Goal: Task Accomplishment & Management: Manage account settings

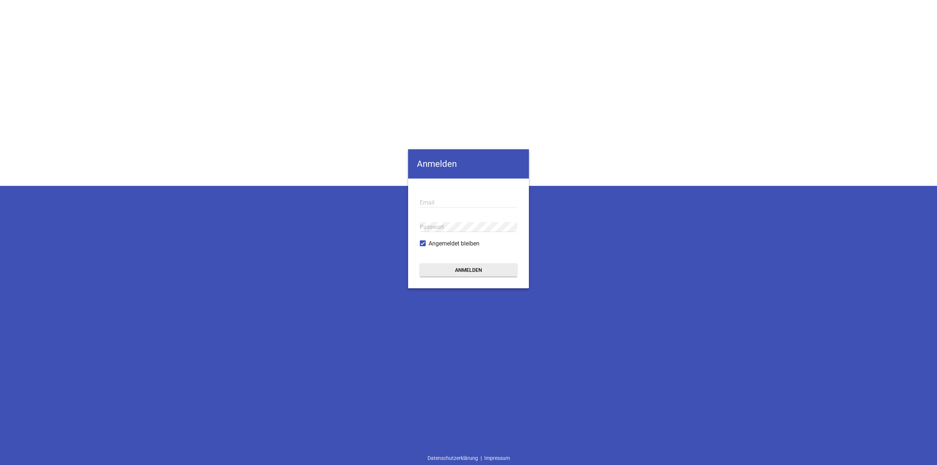
type input "[EMAIL_ADDRESS][DOMAIN_NAME]"
click at [476, 270] on button "Anmelden" at bounding box center [468, 269] width 97 height 13
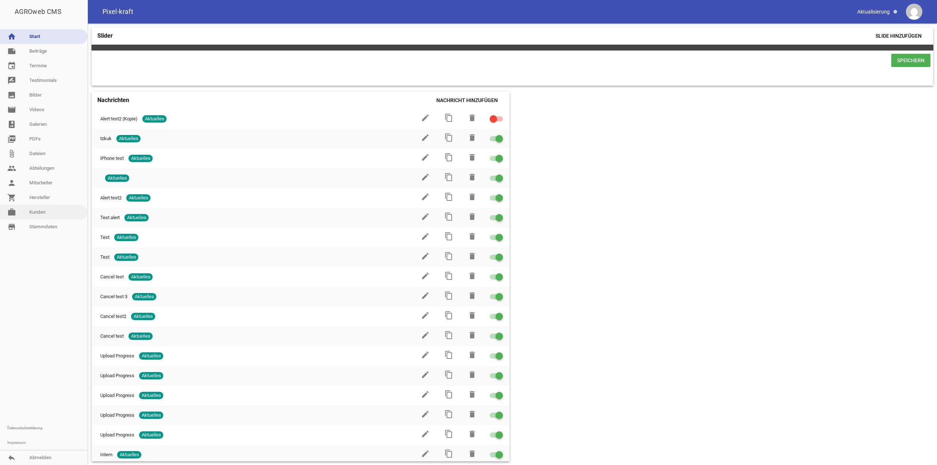
click at [38, 210] on link "work [PERSON_NAME]" at bounding box center [43, 212] width 87 height 15
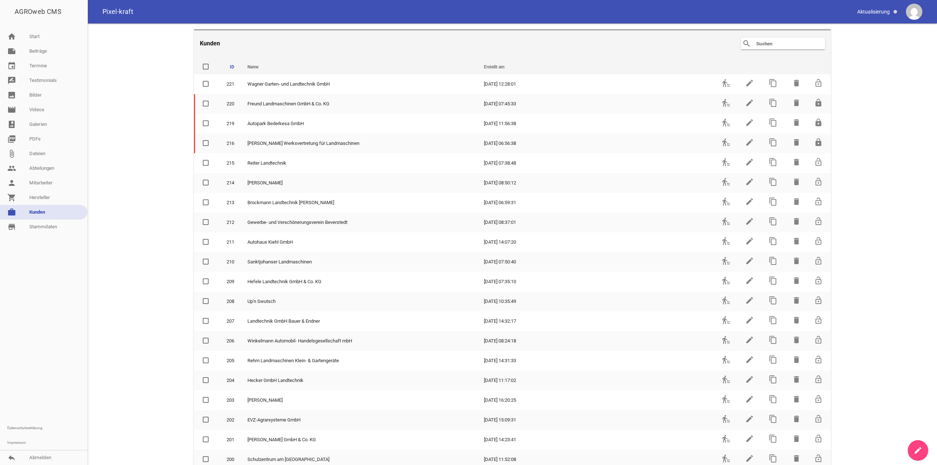
click at [788, 44] on input "text" at bounding box center [784, 43] width 59 height 9
paste input "[DOMAIN_NAME]"
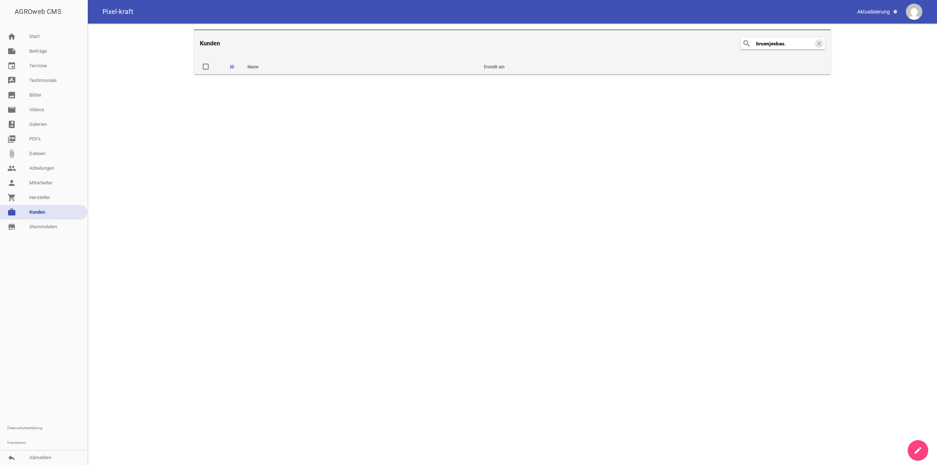
click at [756, 41] on div "search bruenjesbau. clear" at bounding box center [783, 44] width 84 height 12
type input "ruenjesbau."
drag, startPoint x: 744, startPoint y: 47, endPoint x: 724, endPoint y: 47, distance: 20.5
click at [724, 47] on header "Kunden search ruenjesbau. clear" at bounding box center [512, 42] width 637 height 27
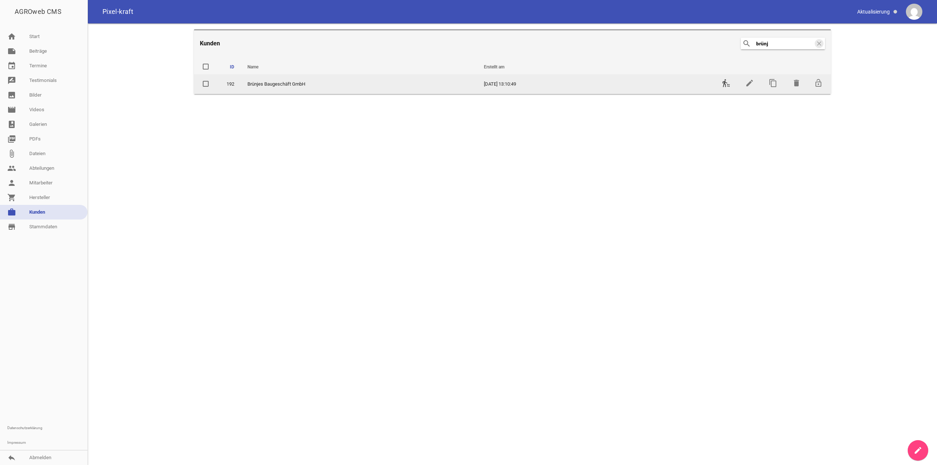
type input "brünj"
click at [726, 83] on icon "transfer_within_a_station" at bounding box center [726, 83] width 9 height 9
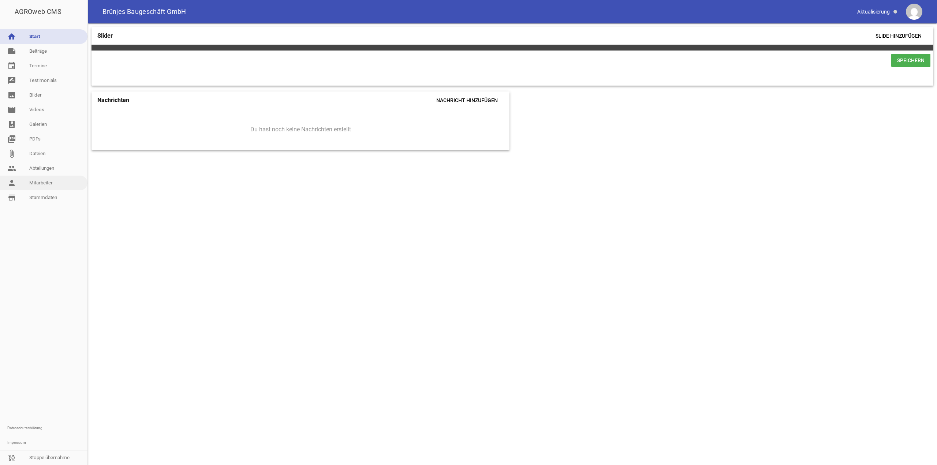
click at [43, 184] on link "person Mitarbeiter" at bounding box center [43, 183] width 87 height 15
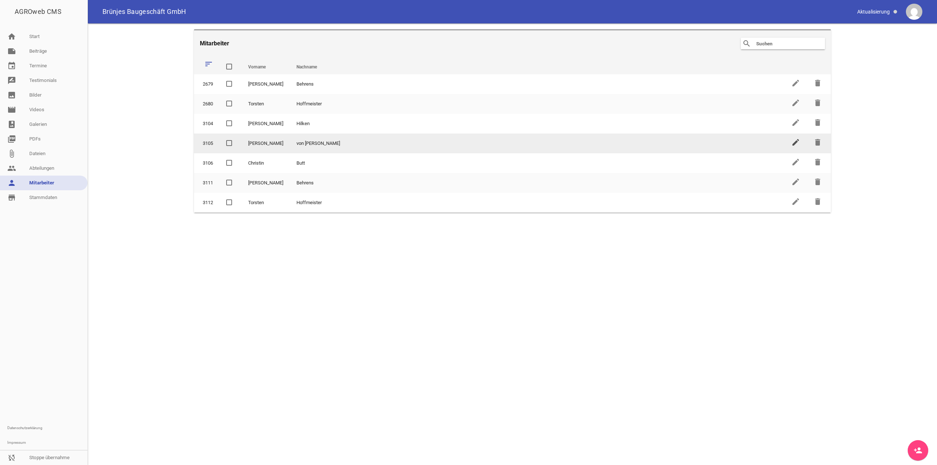
click at [797, 144] on icon "edit" at bounding box center [795, 142] width 9 height 9
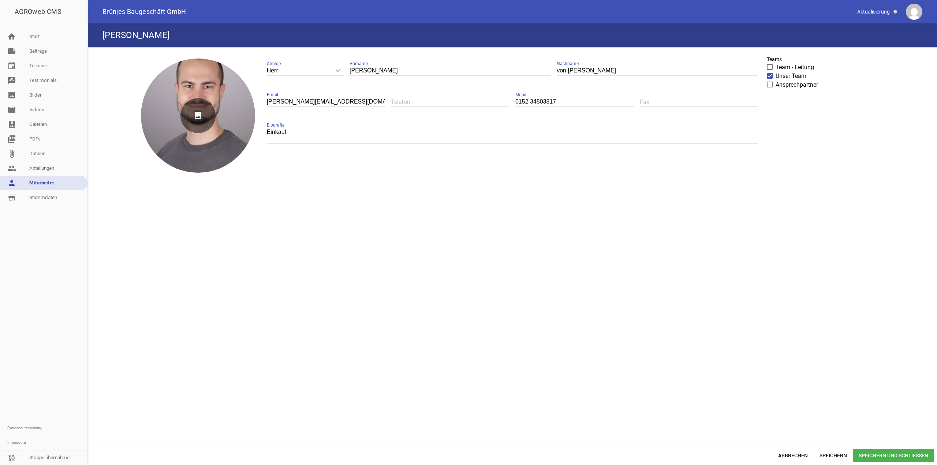
click at [198, 119] on icon "image" at bounding box center [197, 115] width 35 height 35
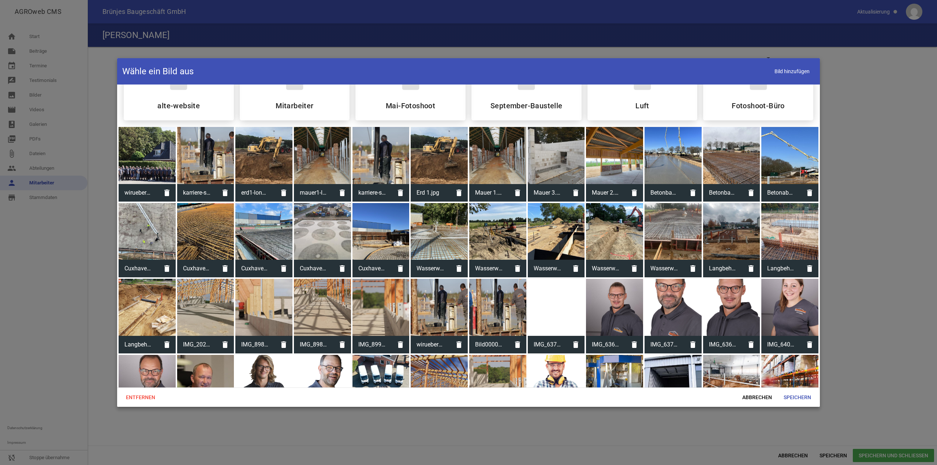
scroll to position [37, 0]
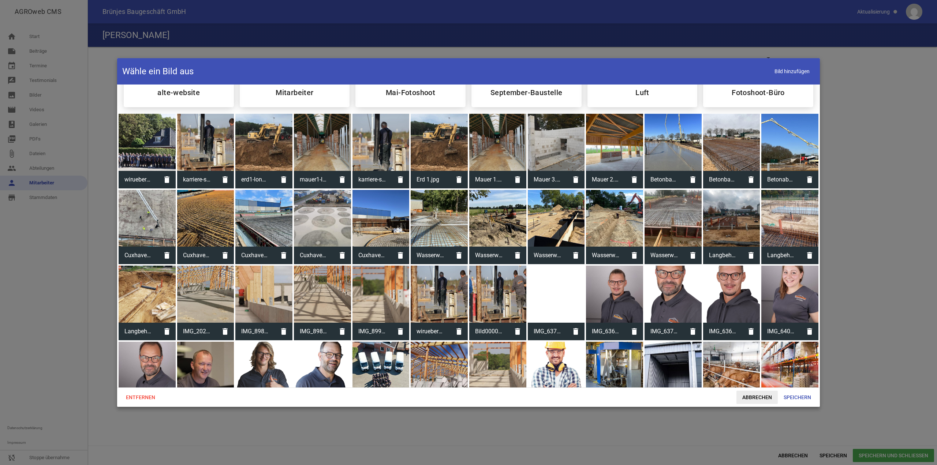
click at [765, 400] on span "Abbrechen" at bounding box center [756, 397] width 41 height 13
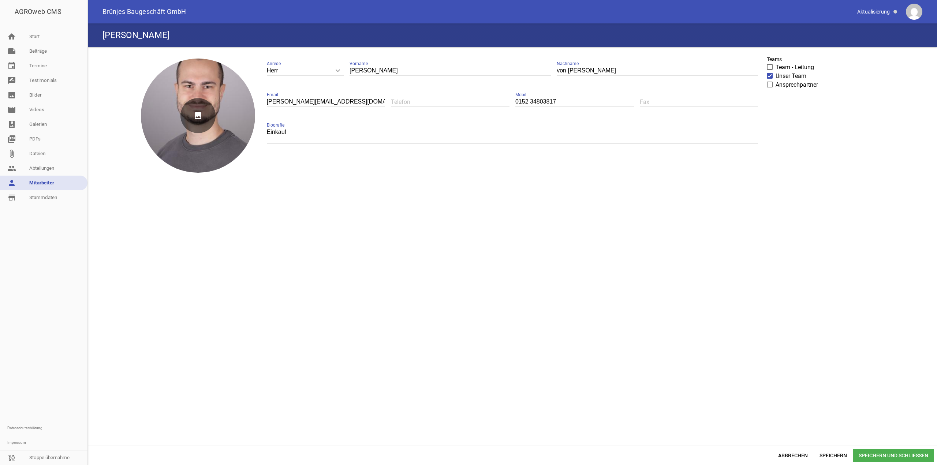
click at [202, 103] on icon "image" at bounding box center [197, 115] width 35 height 35
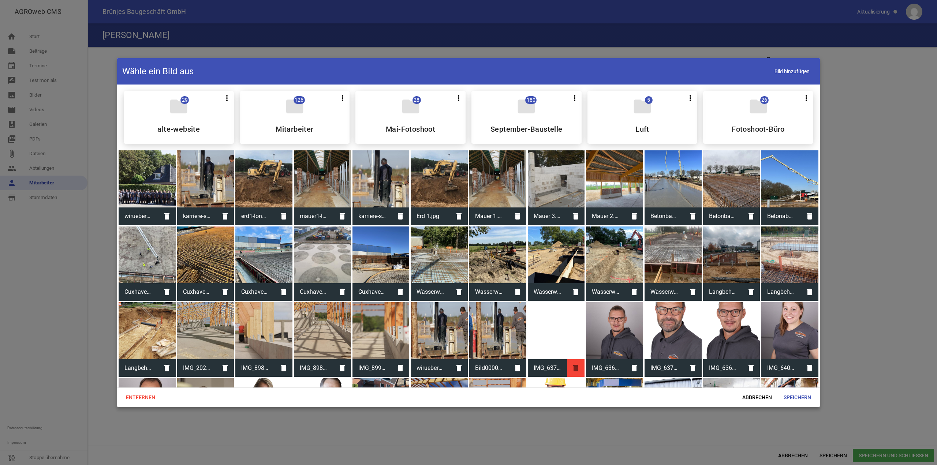
click at [576, 371] on icon "delete" at bounding box center [576, 368] width 18 height 18
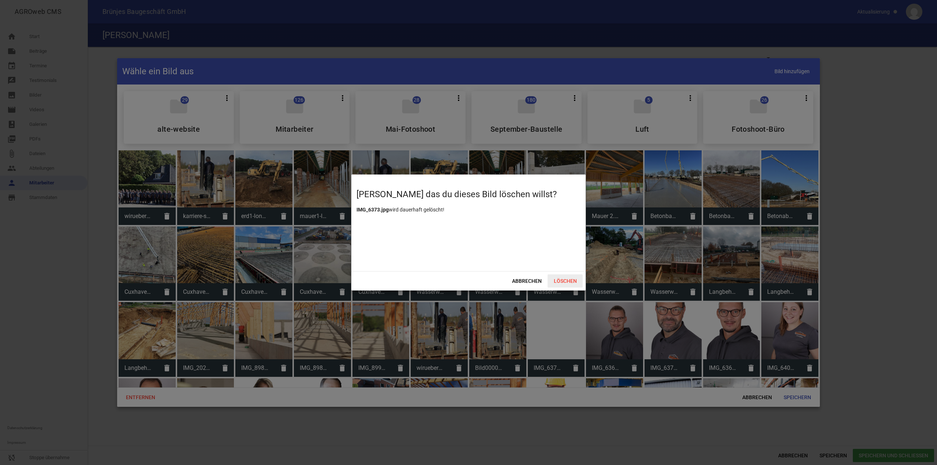
click at [568, 278] on span "Löschen" at bounding box center [564, 280] width 35 height 13
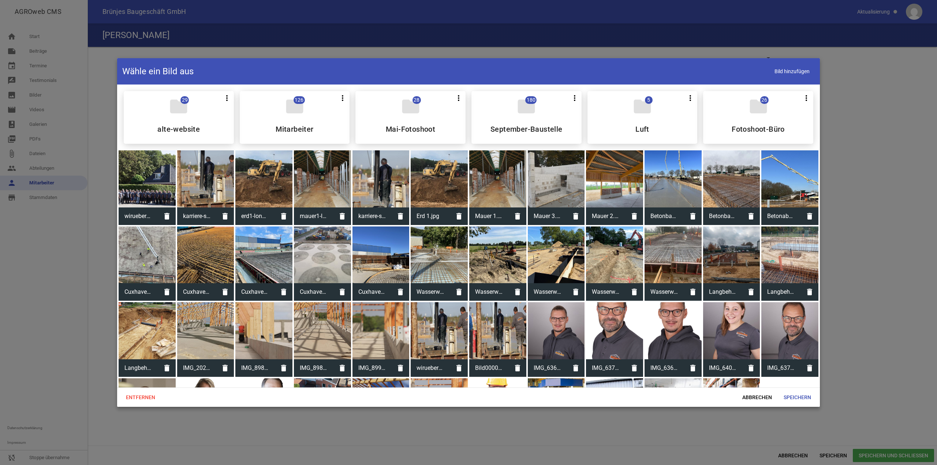
click at [877, 221] on div at bounding box center [468, 232] width 937 height 465
click at [755, 400] on span "Abbrechen" at bounding box center [756, 397] width 41 height 13
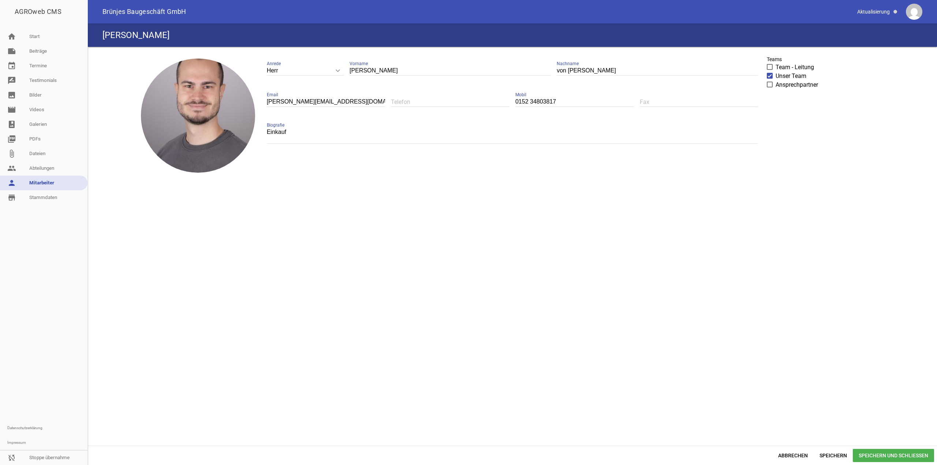
click at [374, 67] on input "[PERSON_NAME]" at bounding box center [449, 71] width 201 height 10
paste input "[PERSON_NAME]"
type input "[PERSON_NAME]"
drag, startPoint x: 608, startPoint y: 74, endPoint x: 518, endPoint y: 76, distance: 90.0
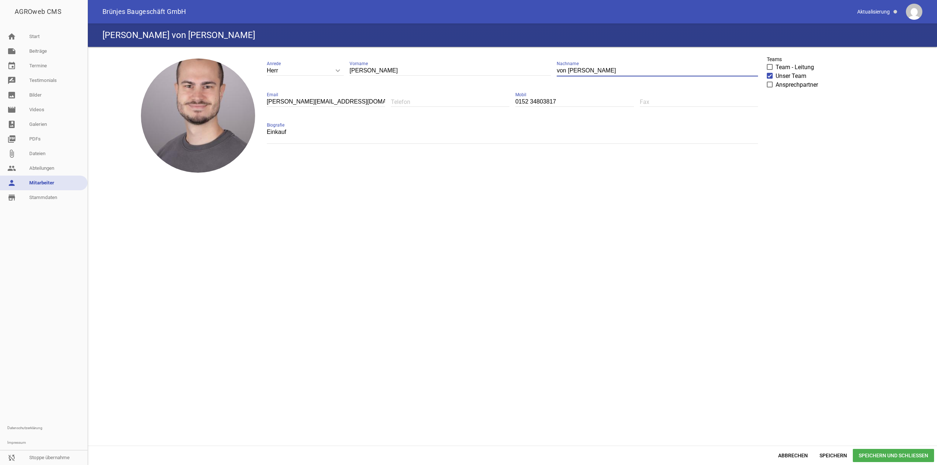
click at [518, 76] on div "Herr keyboard_arrow_down Anrede [PERSON_NAME] Vorname von [PERSON_NAME] Nachnam…" at bounding box center [512, 105] width 503 height 104
paste input "[PERSON_NAME]"
drag, startPoint x: 577, startPoint y: 72, endPoint x: 505, endPoint y: 71, distance: 71.7
click at [505, 71] on div "Herr keyboard_arrow_down Anrede [PERSON_NAME] Vorname [PERSON_NAME] Nachname [P…" at bounding box center [512, 105] width 503 height 104
type input "Bundt"
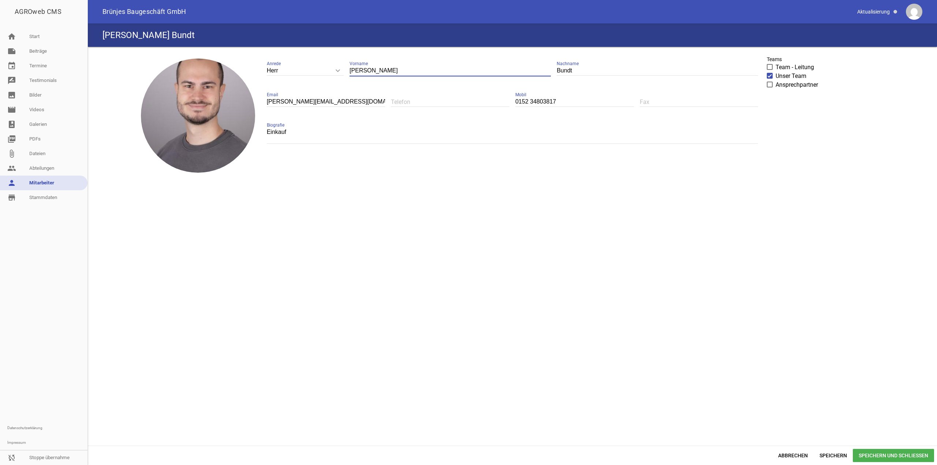
drag, startPoint x: 370, startPoint y: 70, endPoint x: 418, endPoint y: 66, distance: 47.7
click at [418, 66] on input "[PERSON_NAME]" at bounding box center [449, 71] width 201 height 10
type input "Tjorven"
click at [294, 97] on div "[PERSON_NAME][EMAIL_ADDRESS][DOMAIN_NAME] Email" at bounding box center [326, 102] width 119 height 25
click at [289, 103] on input "[PERSON_NAME][EMAIL_ADDRESS][DOMAIN_NAME]" at bounding box center [326, 102] width 119 height 10
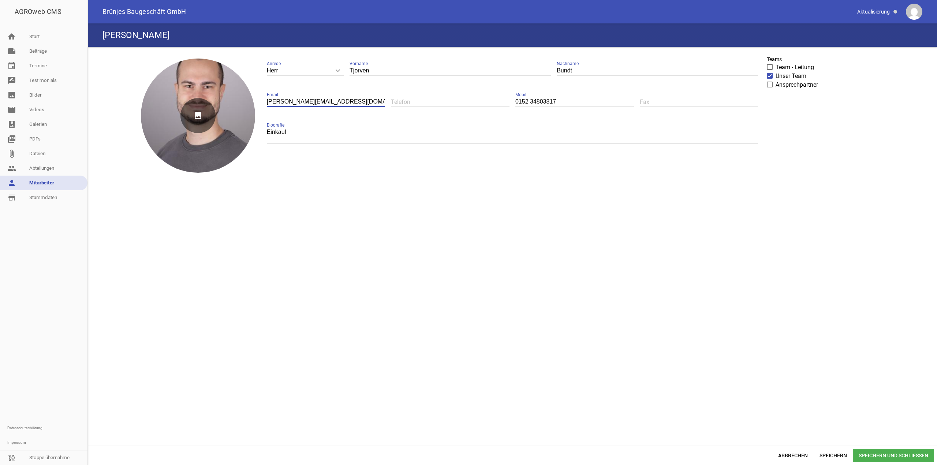
drag, startPoint x: 291, startPoint y: 103, endPoint x: 244, endPoint y: 103, distance: 46.8
click at [244, 103] on div "image Herr keyboard_arrow_down Anrede Herr Frau [PERSON_NAME] Vorname [PERSON_N…" at bounding box center [512, 246] width 760 height 393
paste input "[PERSON_NAME]"
type input "[PERSON_NAME][EMAIL_ADDRESS][DOMAIN_NAME]"
click at [880, 452] on span "Speichern und Schließen" at bounding box center [893, 455] width 81 height 13
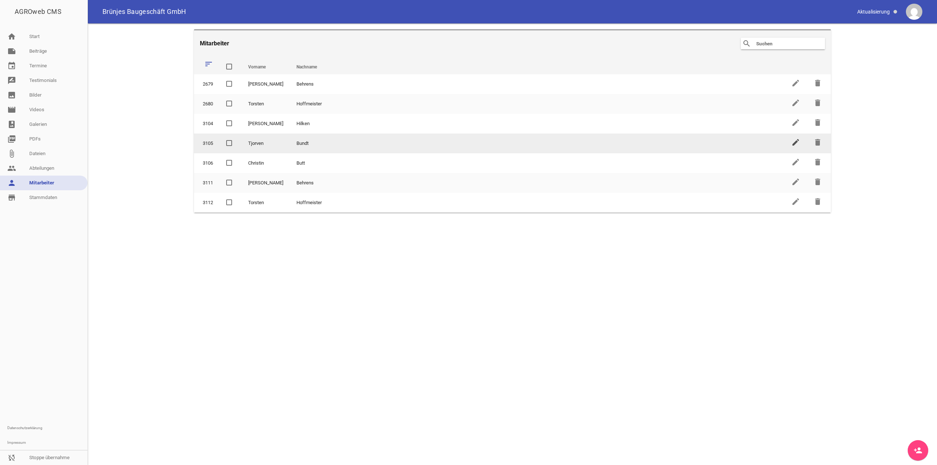
click at [800, 143] on icon "edit" at bounding box center [795, 142] width 9 height 9
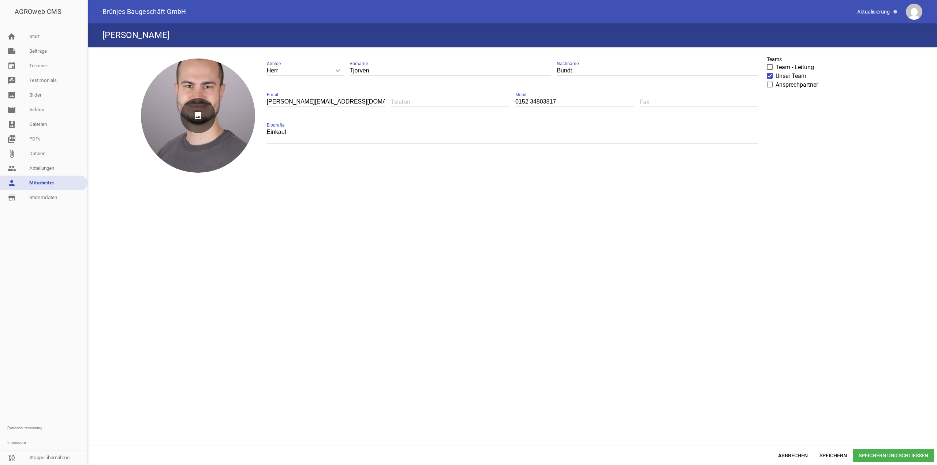
click at [199, 112] on icon "image" at bounding box center [197, 115] width 35 height 35
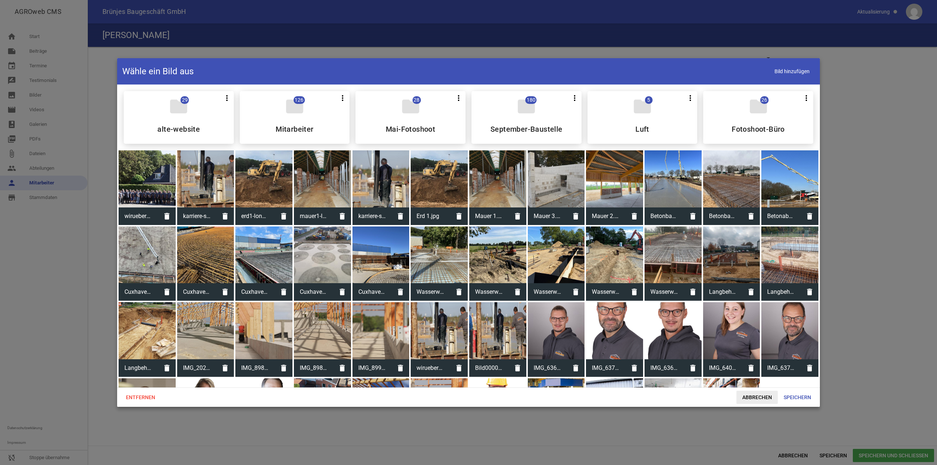
click at [760, 401] on span "Abbrechen" at bounding box center [756, 397] width 41 height 13
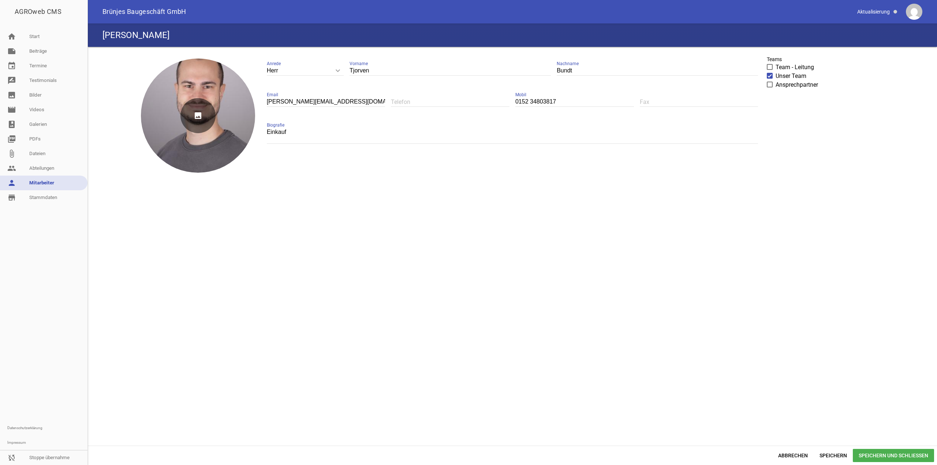
click at [195, 118] on icon "image" at bounding box center [197, 115] width 35 height 35
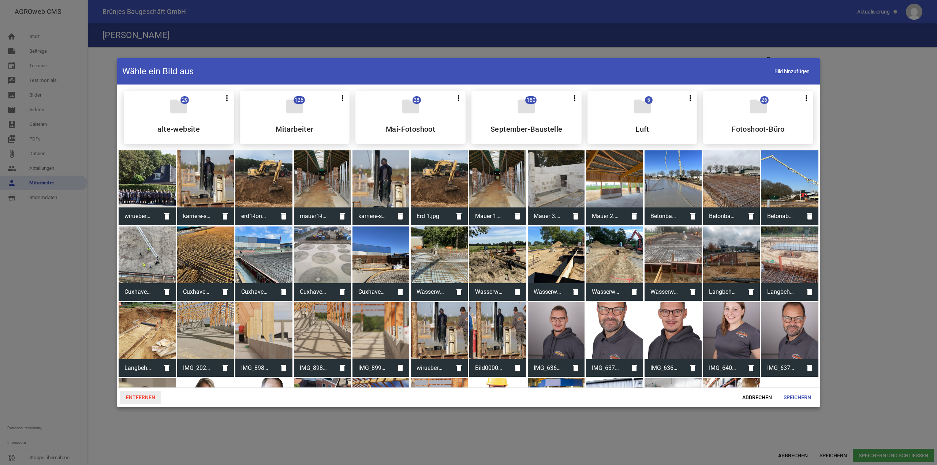
click at [139, 395] on span "Entfernen" at bounding box center [140, 397] width 41 height 13
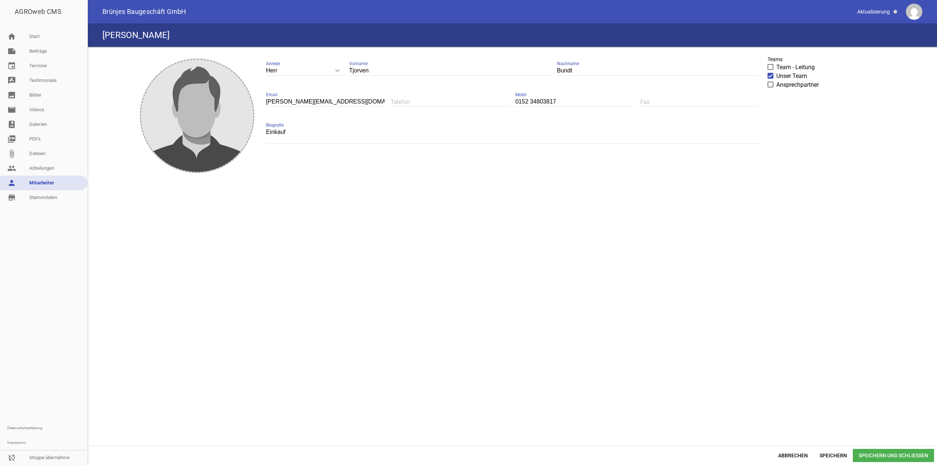
click at [874, 452] on span "Speichern und Schließen" at bounding box center [893, 455] width 81 height 13
